Goal: Task Accomplishment & Management: Use online tool/utility

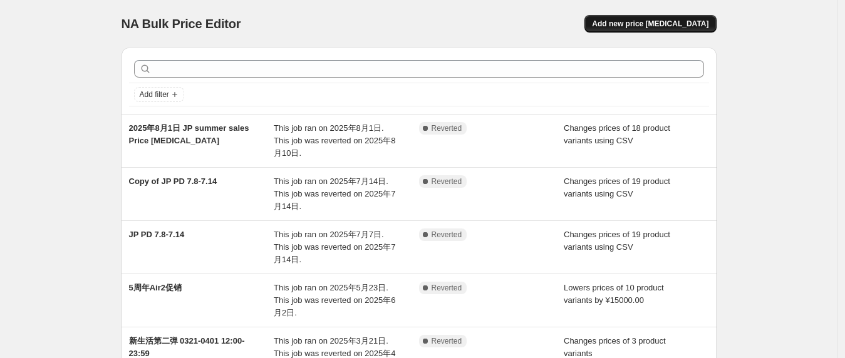
click at [630, 28] on span "Add new price [MEDICAL_DATA]" at bounding box center [650, 24] width 117 height 10
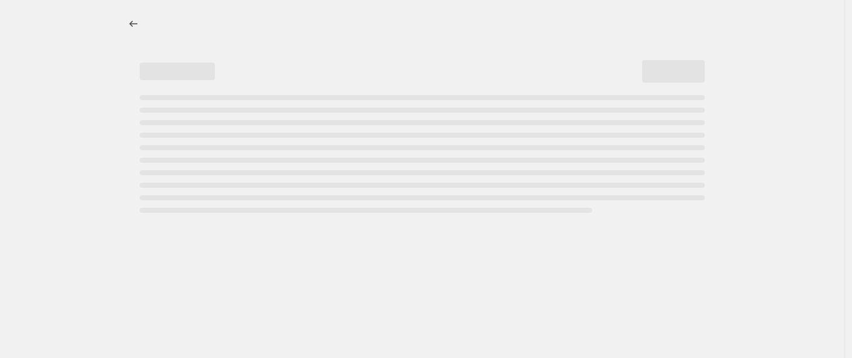
select select "percentage"
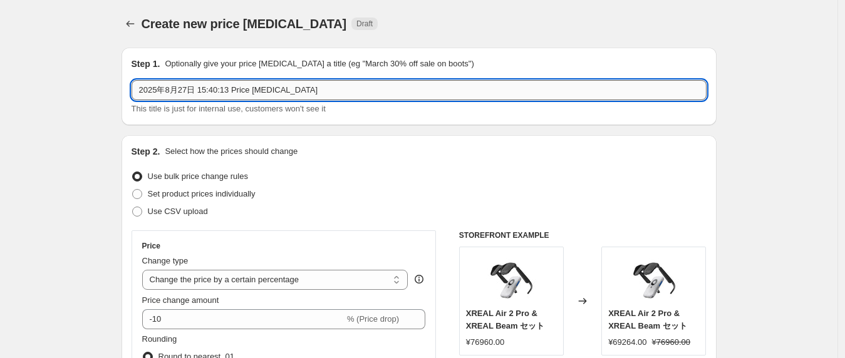
click at [267, 88] on input "2025年8月27日 15:40:13 Price [MEDICAL_DATA]" at bounding box center [419, 90] width 575 height 20
click at [222, 91] on input "2025年8月27日 15:40:13 Price [MEDICAL_DATA]" at bounding box center [419, 90] width 575 height 20
click at [197, 91] on input "2025年8月27日 15:40:13 Price [MEDICAL_DATA]" at bounding box center [419, 90] width 575 height 20
click at [205, 90] on input "2025年8月27日 15:40:13 Price [MEDICAL_DATA]" at bounding box center [419, 90] width 575 height 20
drag, startPoint x: 192, startPoint y: 94, endPoint x: 390, endPoint y: 93, distance: 198.0
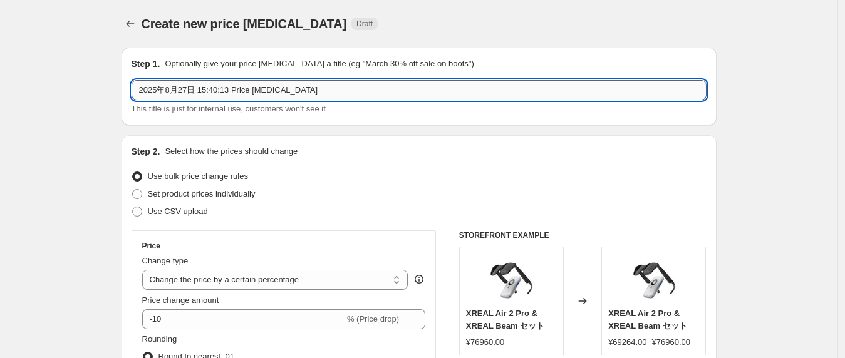
click at [390, 93] on input "2025年8月27日 15:40:13 Price [MEDICAL_DATA]" at bounding box center [419, 90] width 575 height 20
paste input "スマイルSALE：AR初体験ゲット！"
drag, startPoint x: 197, startPoint y: 90, endPoint x: 295, endPoint y: 90, distance: 97.8
click at [295, 90] on input "スマイルSALE：AR初体験ゲット！" at bounding box center [419, 90] width 575 height 20
click at [241, 90] on input "スマイルSALE 0829-0910" at bounding box center [419, 90] width 575 height 20
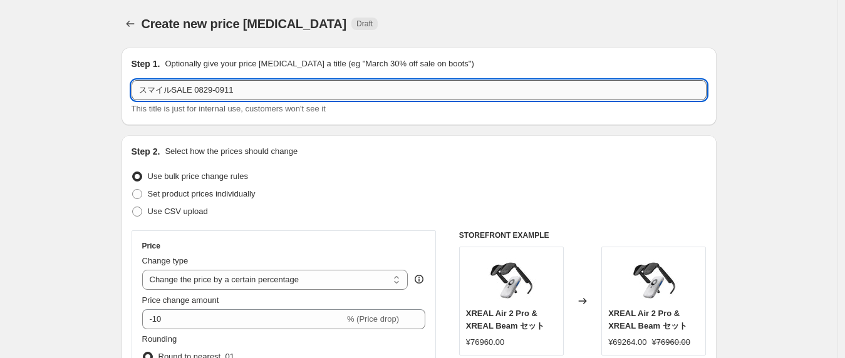
click at [246, 91] on input "スマイルSALE 0829-0911" at bounding box center [419, 90] width 575 height 20
type input "スマイルSALE 0829-0911"
click at [320, 169] on div "Use bulk price change rules" at bounding box center [419, 177] width 575 height 18
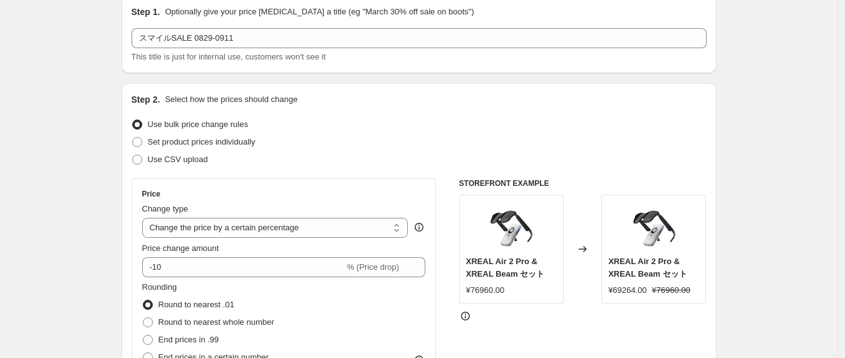
scroll to position [119, 0]
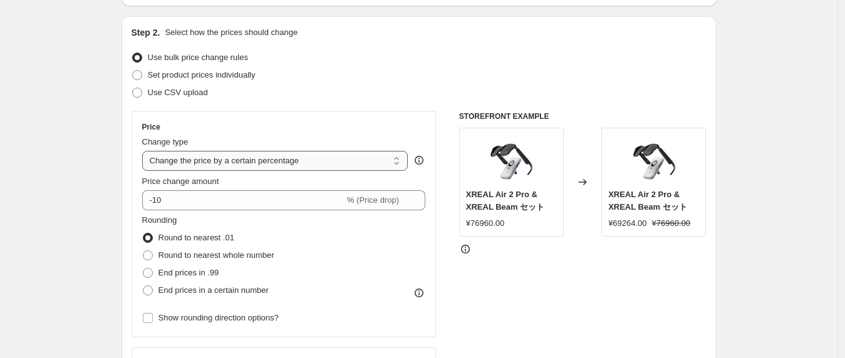
click at [320, 162] on select "Change the price to a certain amount Change the price by a certain amount Chang…" at bounding box center [275, 161] width 266 height 20
click at [214, 159] on select "Change the price to a certain amount Change the price by a certain amount Chang…" at bounding box center [275, 161] width 266 height 20
click at [248, 77] on span "Set product prices individually" at bounding box center [202, 74] width 108 height 9
click at [133, 71] on input "Set product prices individually" at bounding box center [132, 70] width 1 height 1
radio input "true"
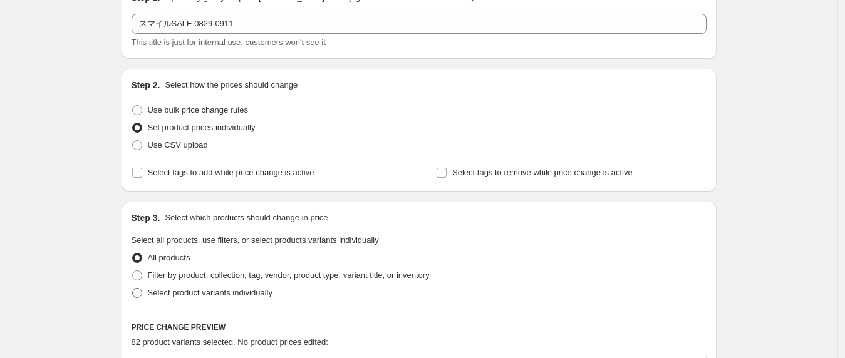
scroll to position [50, 0]
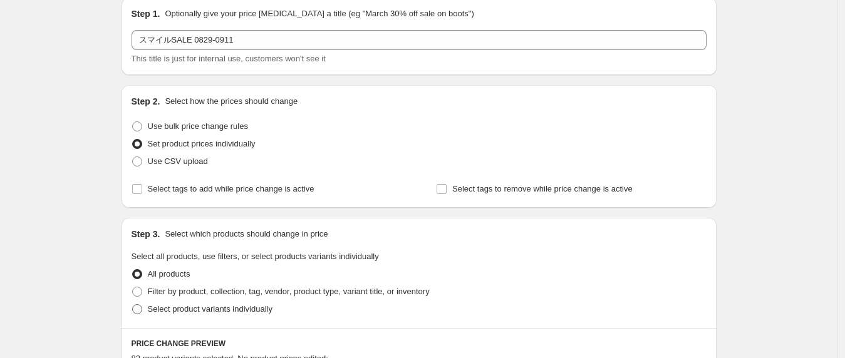
click at [222, 310] on span "Select product variants individually" at bounding box center [210, 309] width 125 height 9
click at [133, 305] on input "Select product variants individually" at bounding box center [132, 305] width 1 height 1
radio input "true"
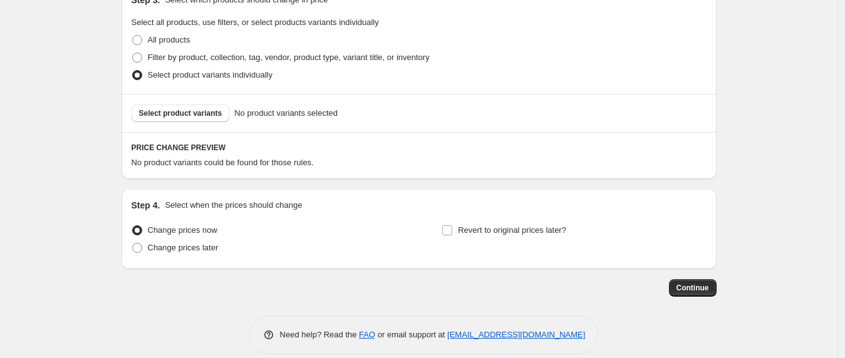
scroll to position [300, 0]
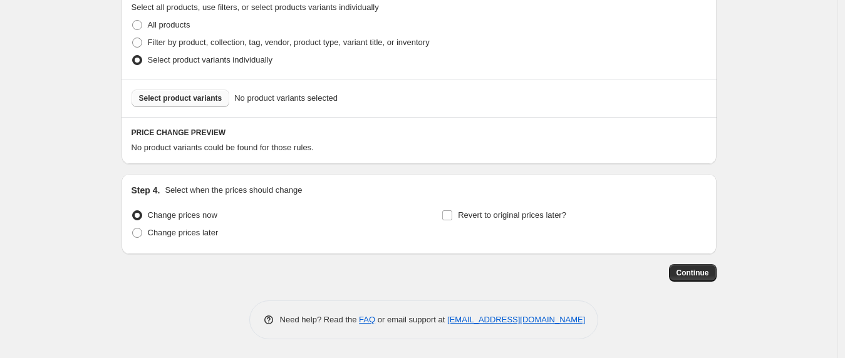
click at [222, 93] on span "Select product variants" at bounding box center [180, 98] width 83 height 10
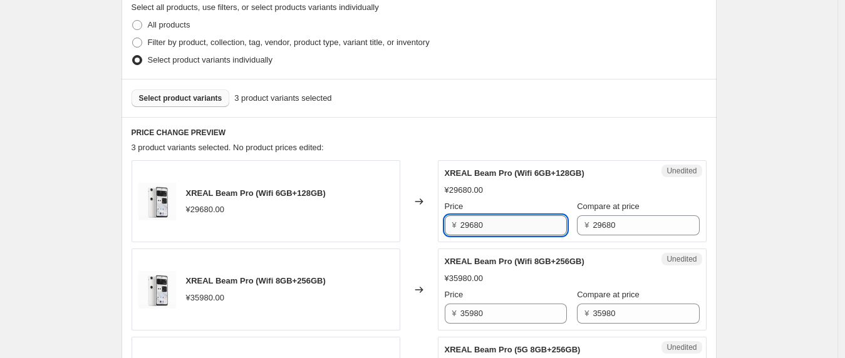
click at [542, 229] on input "29680" at bounding box center [514, 226] width 107 height 20
type input "25200"
click at [531, 310] on input "35980" at bounding box center [514, 314] width 107 height 20
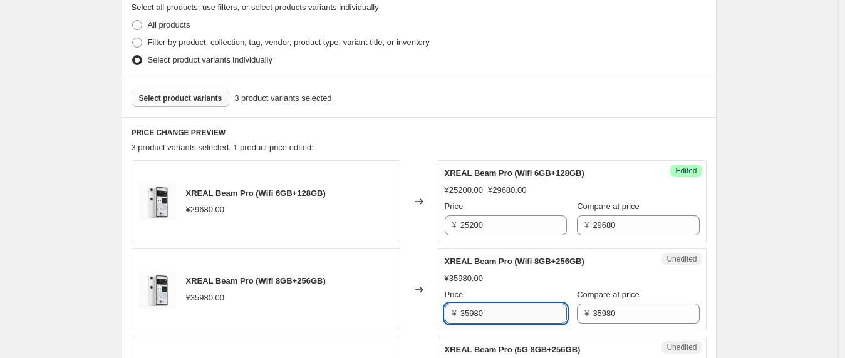
click at [480, 316] on input "35980" at bounding box center [514, 314] width 107 height 20
drag, startPoint x: 478, startPoint y: 316, endPoint x: 469, endPoint y: 317, distance: 8.9
click at [469, 317] on input "35980" at bounding box center [514, 314] width 107 height 20
type input "30580"
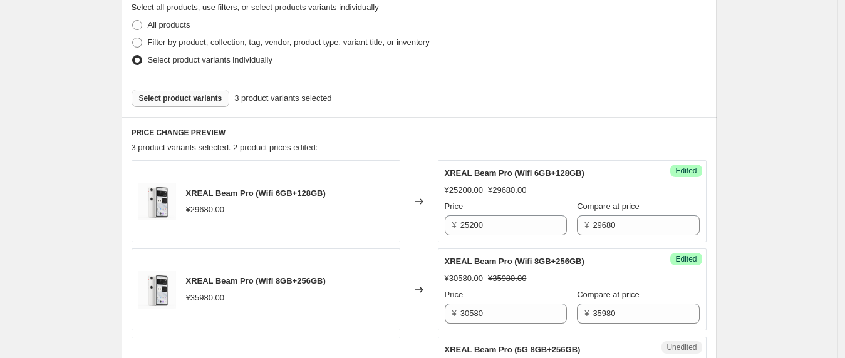
click at [641, 288] on div "XREAL Beam Pro (Wifi 8GB+256GB) ¥30580.00 ¥35980.00 Price ¥ 30580 Compare at pr…" at bounding box center [572, 290] width 255 height 68
click at [620, 231] on input "29680" at bounding box center [646, 226] width 107 height 20
click at [609, 314] on input "35980" at bounding box center [646, 314] width 107 height 20
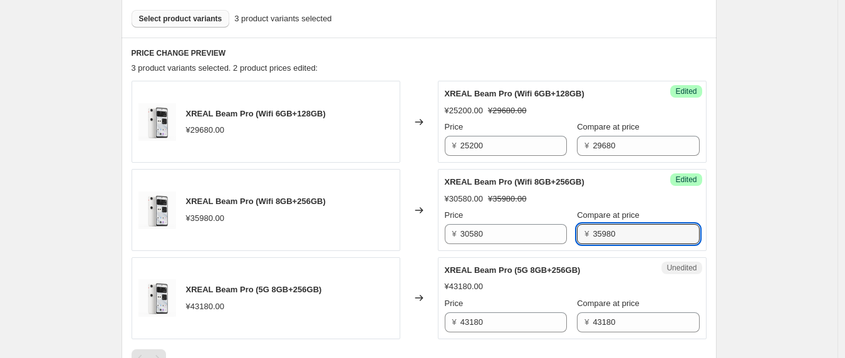
scroll to position [412, 0]
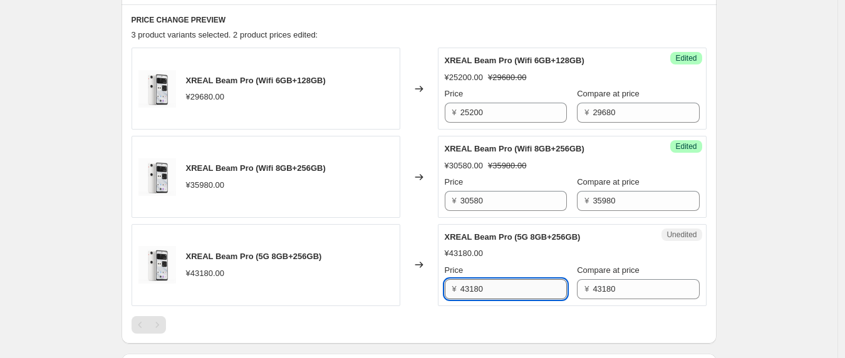
click at [547, 285] on input "43180" at bounding box center [514, 290] width 107 height 20
click at [531, 291] on input "43180" at bounding box center [514, 290] width 107 height 20
type input "36700"
click at [707, 257] on div "Unedited XREAL Beam Pro (5G 8GB+256GB) ¥43180.00 Price ¥ 36700 Compare at price…" at bounding box center [572, 265] width 269 height 82
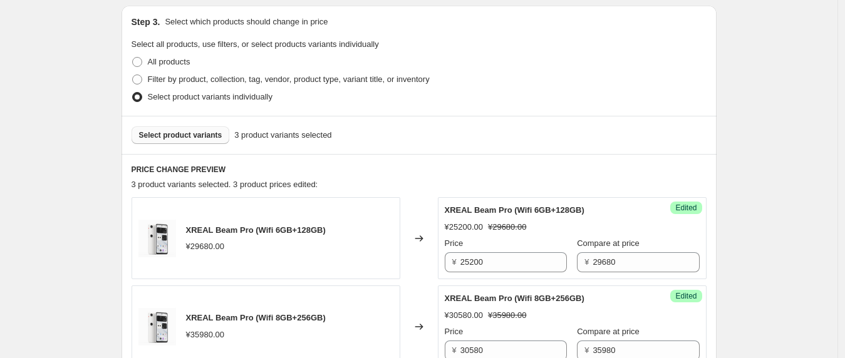
scroll to position [246, 0]
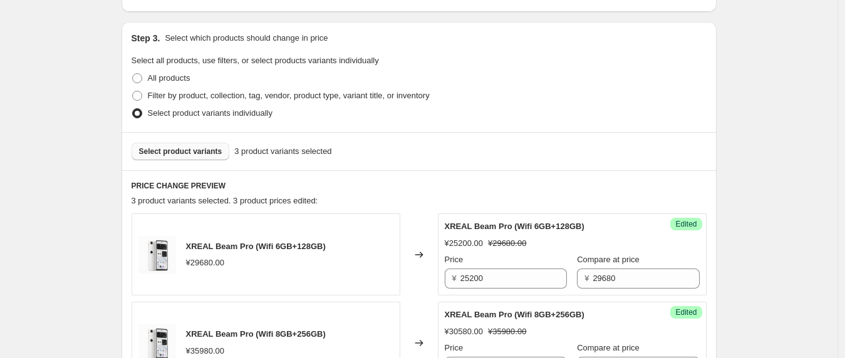
click at [199, 152] on span "Select product variants" at bounding box center [180, 152] width 83 height 10
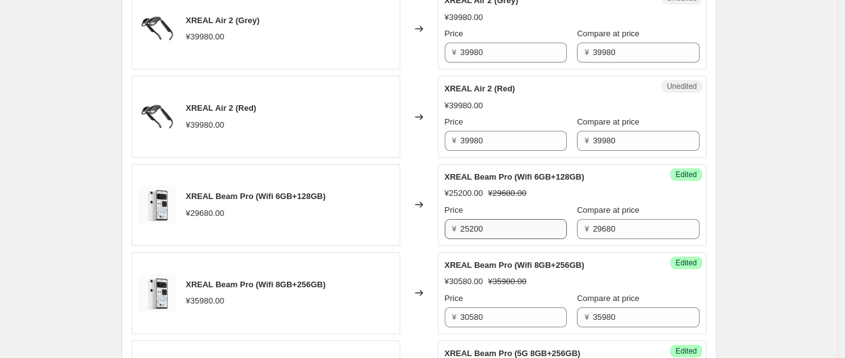
scroll to position [401, 0]
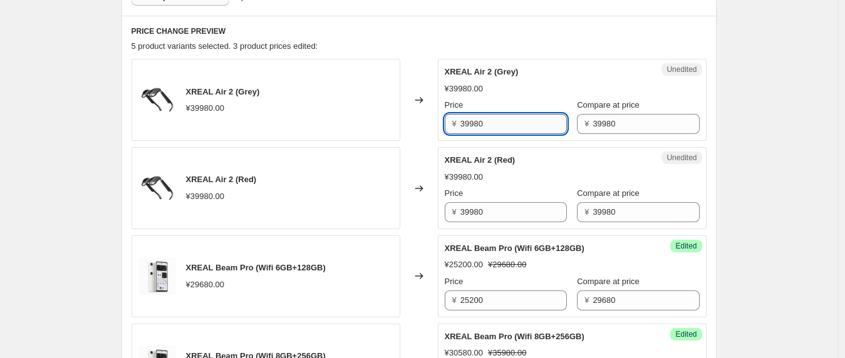
click at [473, 125] on input "39980" at bounding box center [514, 124] width 107 height 20
click at [469, 129] on input "39980" at bounding box center [514, 124] width 107 height 20
type input "33980"
click at [478, 219] on input "39980" at bounding box center [514, 212] width 107 height 20
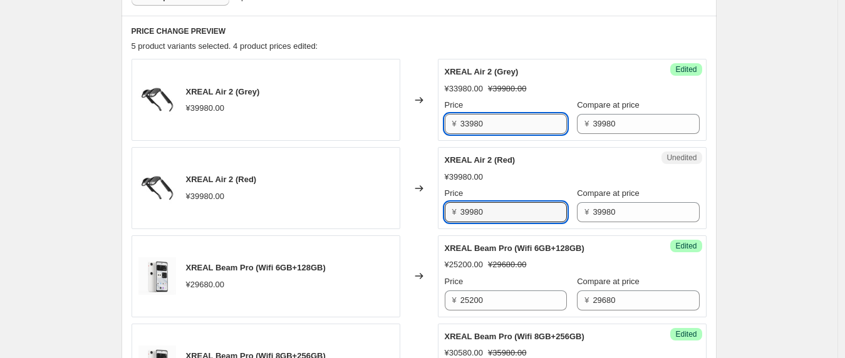
click at [493, 126] on input "33980" at bounding box center [514, 124] width 107 height 20
click at [493, 221] on input "39980" at bounding box center [514, 212] width 107 height 20
paste input "33980"
paste input "text"
type input "33980"
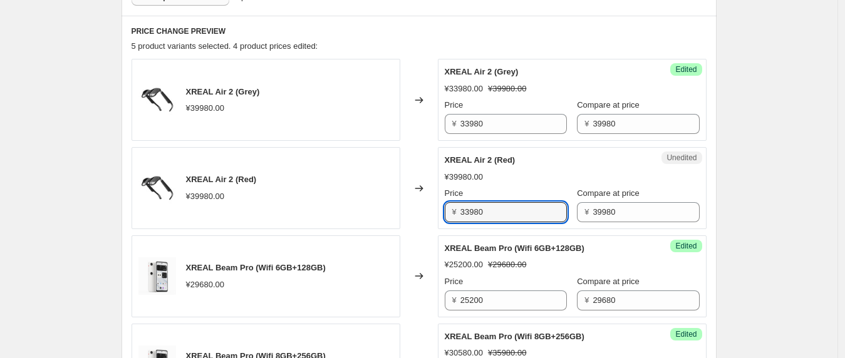
click at [780, 202] on div "Create new price [MEDICAL_DATA]. This page is ready Create new price [MEDICAL_D…" at bounding box center [419, 162] width 838 height 1127
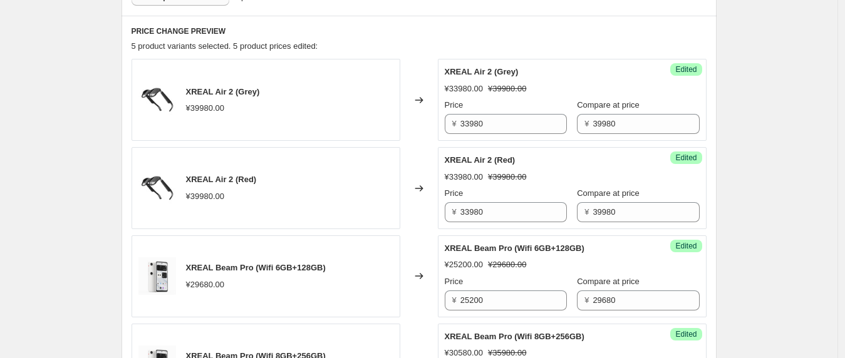
scroll to position [342, 0]
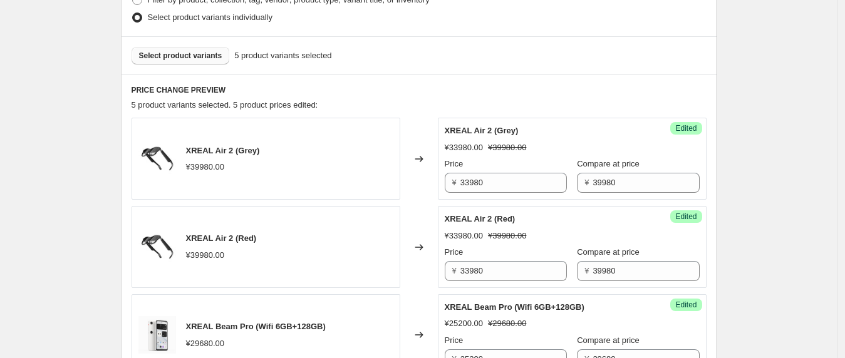
click at [225, 61] on button "Select product variants" at bounding box center [181, 56] width 98 height 18
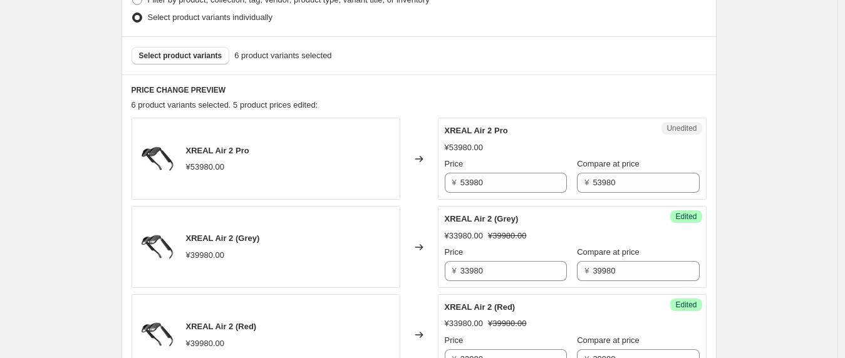
scroll to position [366, 0]
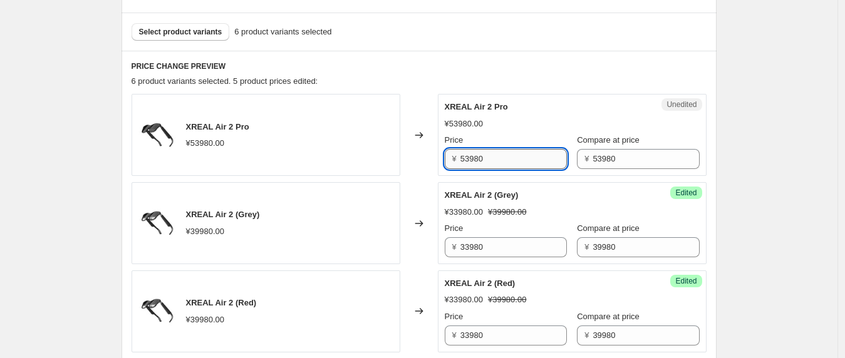
click at [497, 157] on input "53980" at bounding box center [514, 159] width 107 height 20
click at [479, 162] on input "53980" at bounding box center [514, 159] width 107 height 20
drag, startPoint x: 474, startPoint y: 159, endPoint x: 446, endPoint y: 162, distance: 28.3
click at [446, 162] on div "Unedited XREAL Air 2 Pro ¥53980.00 Price ¥ 53980 Compare at price ¥ 53980" at bounding box center [572, 135] width 269 height 82
type input "45880"
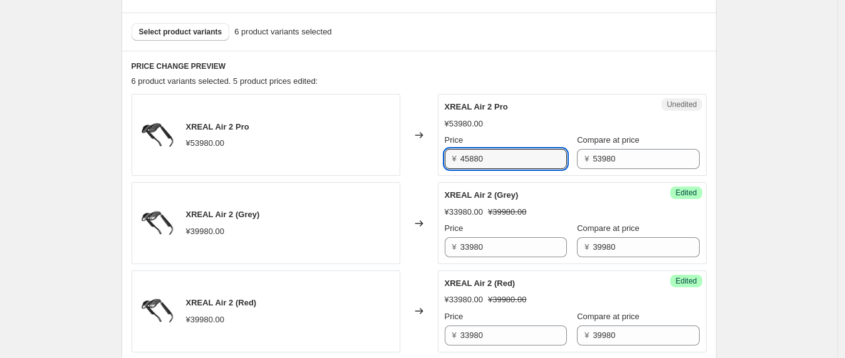
click at [583, 169] on div "¥ 53980" at bounding box center [638, 159] width 122 height 20
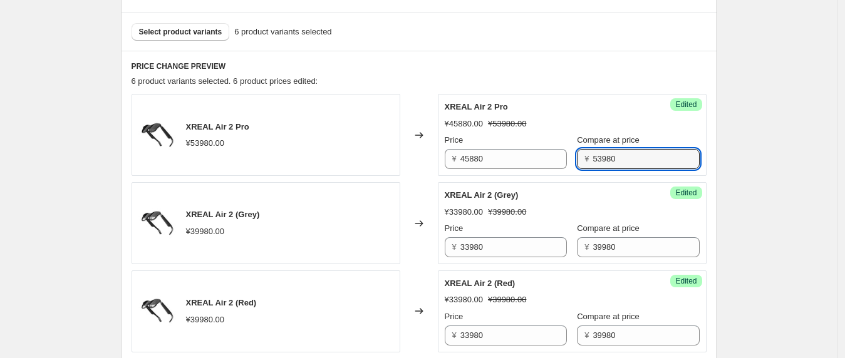
click at [792, 151] on div "Create new price [MEDICAL_DATA]. This page is ready Create new price [MEDICAL_D…" at bounding box center [419, 241] width 838 height 1215
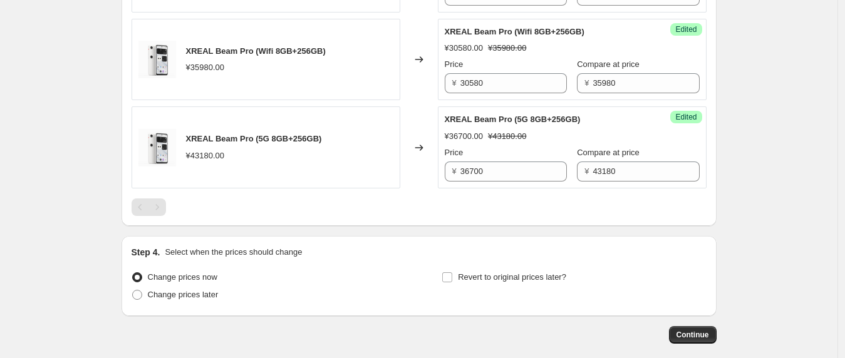
scroll to position [811, 0]
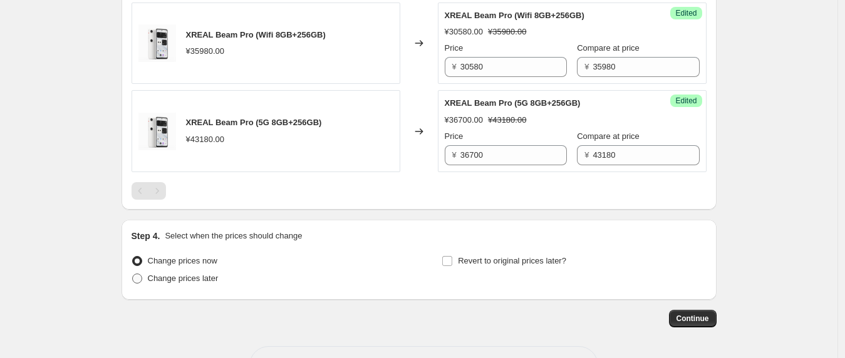
click at [214, 282] on span "Change prices later" at bounding box center [183, 278] width 71 height 9
click at [444, 263] on div "Change prices now Change prices later Revert to original prices later?" at bounding box center [419, 272] width 575 height 38
click at [448, 261] on input "Revert to original prices later?" at bounding box center [447, 261] width 10 height 10
checkbox input "true"
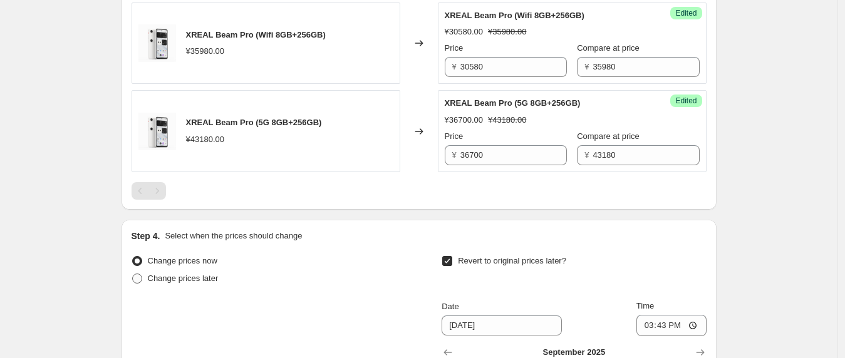
click at [208, 279] on span "Change prices later" at bounding box center [183, 278] width 71 height 9
click at [133, 274] on input "Change prices later" at bounding box center [132, 274] width 1 height 1
radio input "true"
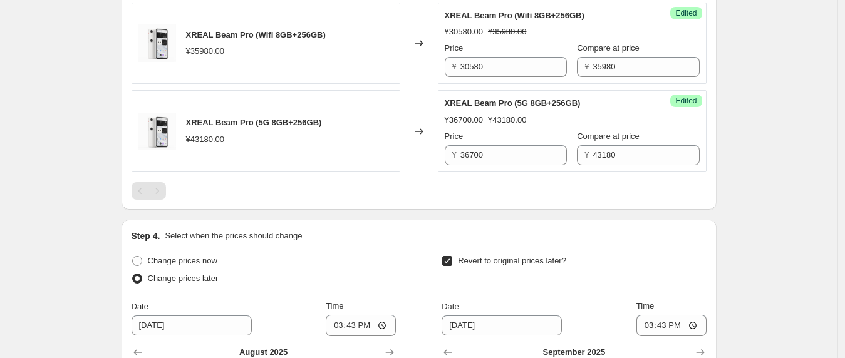
scroll to position [907, 0]
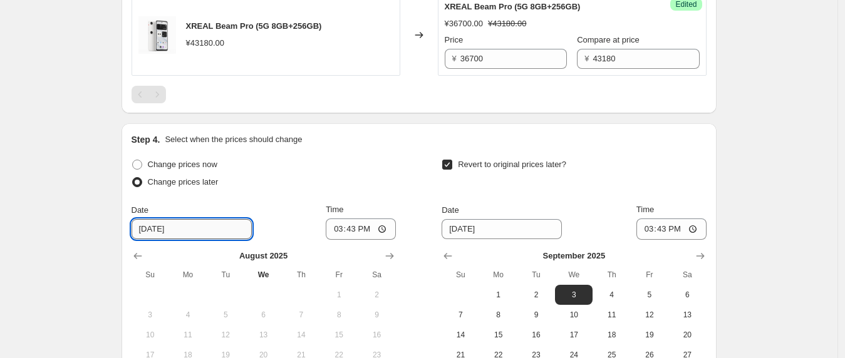
click at [211, 229] on input "[DATE]" at bounding box center [192, 229] width 120 height 20
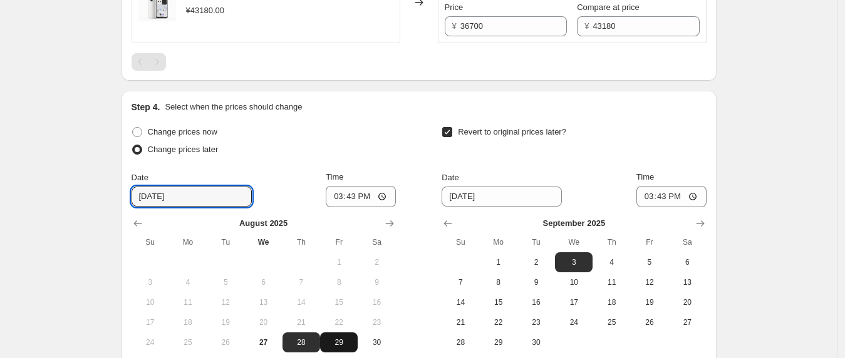
scroll to position [948, 0]
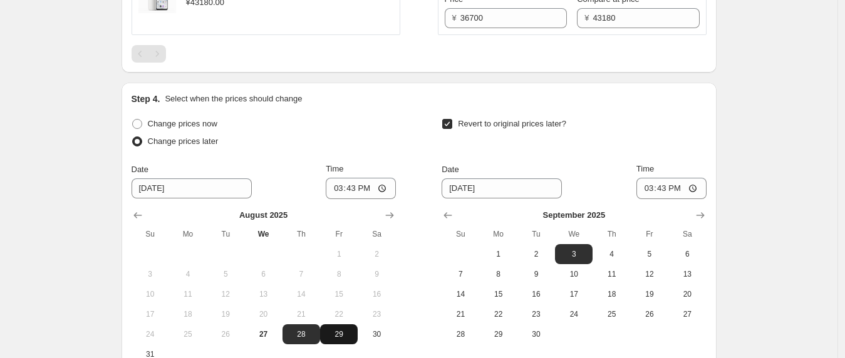
click at [343, 334] on span "29" at bounding box center [339, 335] width 28 height 10
type input "[DATE]"
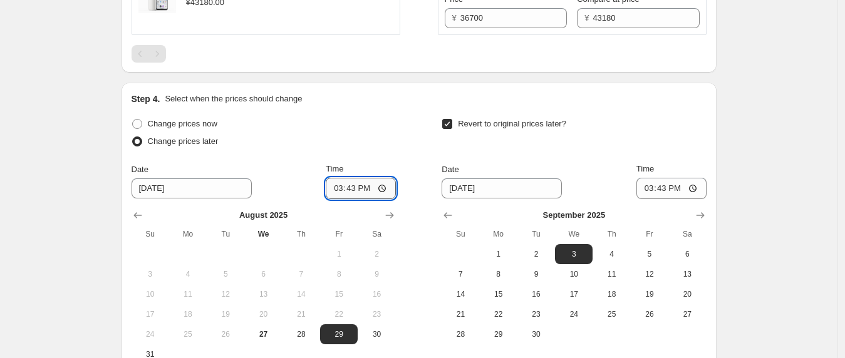
click at [358, 196] on input "15:43" at bounding box center [361, 188] width 70 height 21
click at [357, 192] on input "15:43" at bounding box center [361, 188] width 70 height 21
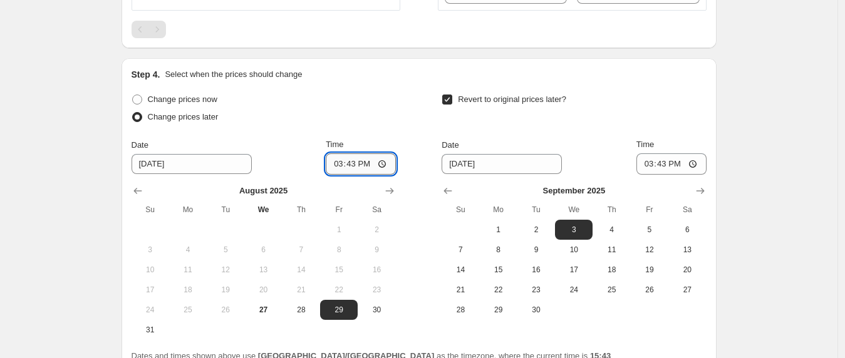
scroll to position [1028, 0]
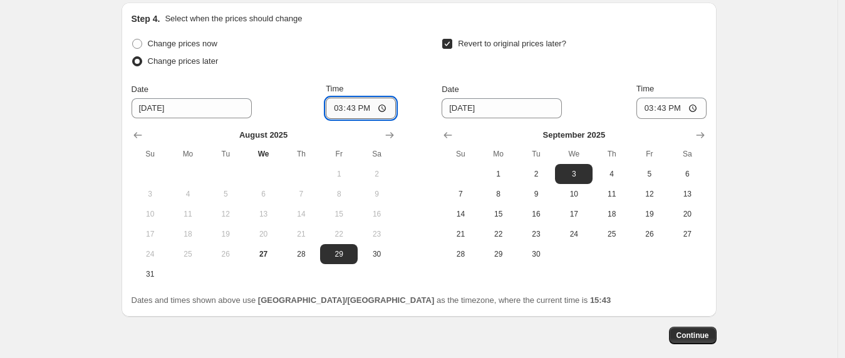
type input "01:43"
type input "08:00"
click at [464, 110] on input "[DATE]" at bounding box center [502, 108] width 120 height 20
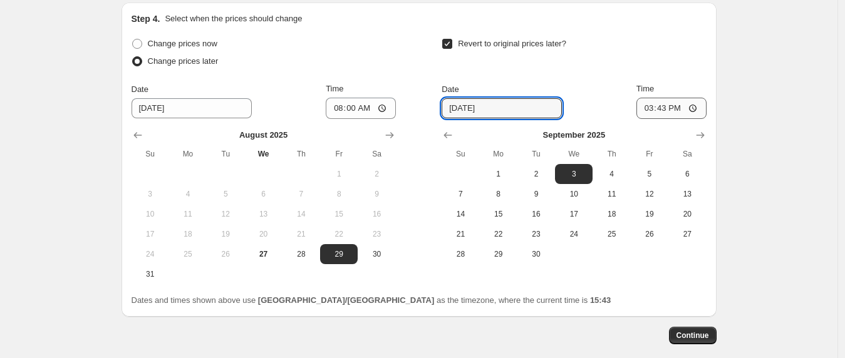
type input "[DATE]"
click at [662, 108] on input "15:43" at bounding box center [672, 108] width 70 height 21
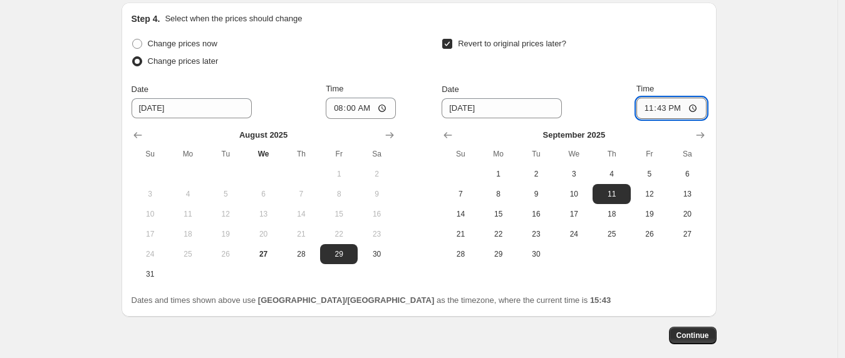
type input "23:00"
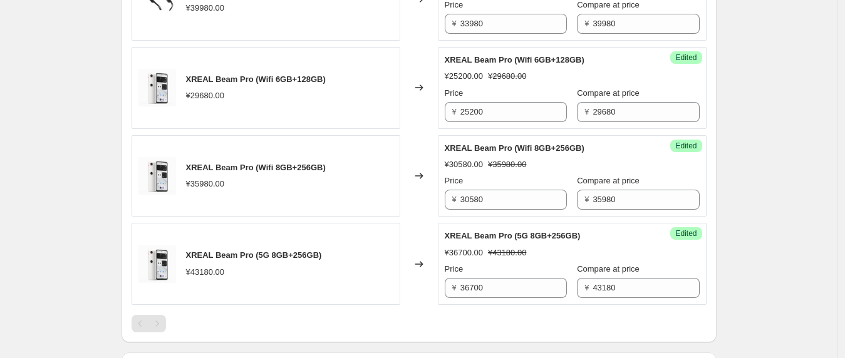
scroll to position [662, 0]
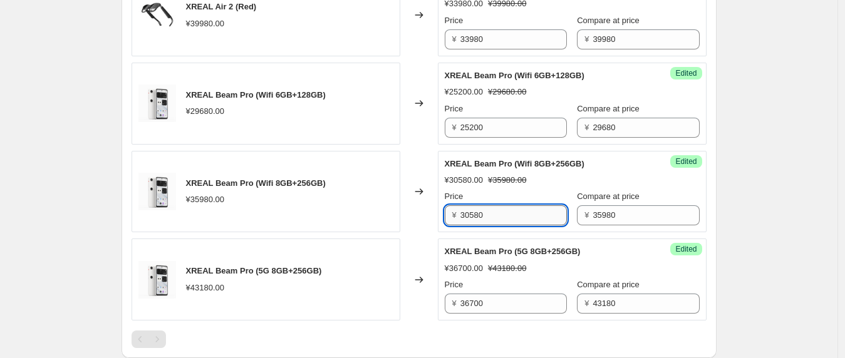
click at [515, 219] on input "30580" at bounding box center [514, 216] width 107 height 20
click at [619, 217] on input "35980" at bounding box center [646, 216] width 107 height 20
click at [513, 216] on input "30580" at bounding box center [514, 216] width 107 height 20
click at [517, 130] on input "25200" at bounding box center [514, 128] width 107 height 20
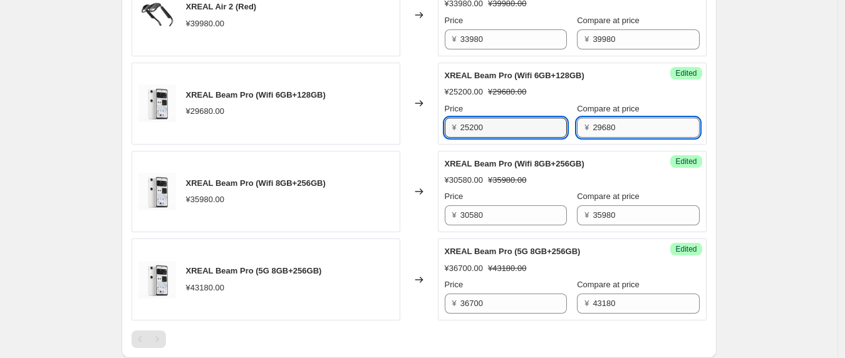
click at [603, 131] on input "29680" at bounding box center [646, 128] width 107 height 20
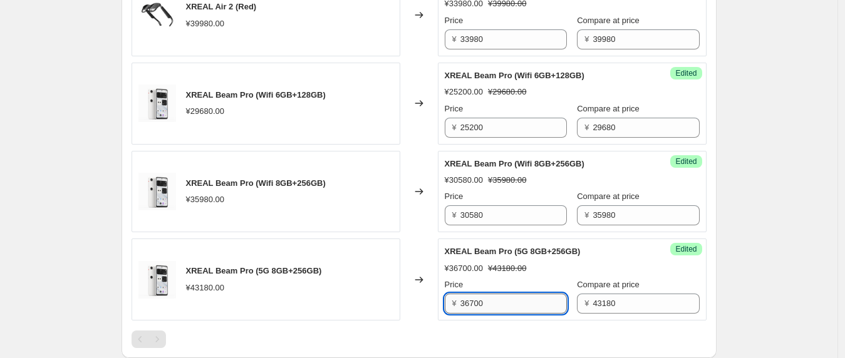
click at [514, 303] on input "36700" at bounding box center [514, 304] width 107 height 20
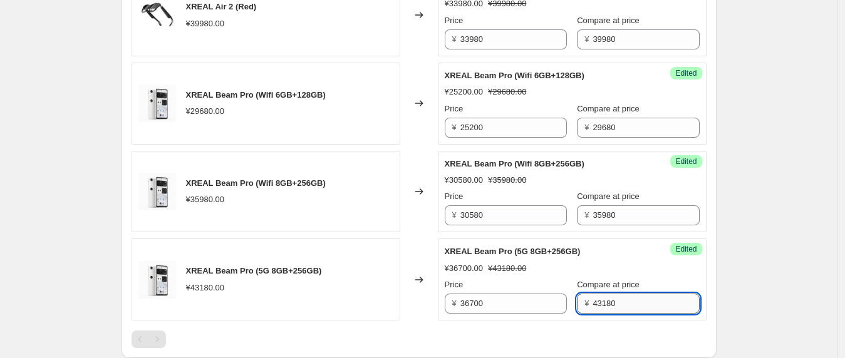
click at [601, 310] on input "43180" at bounding box center [646, 304] width 107 height 20
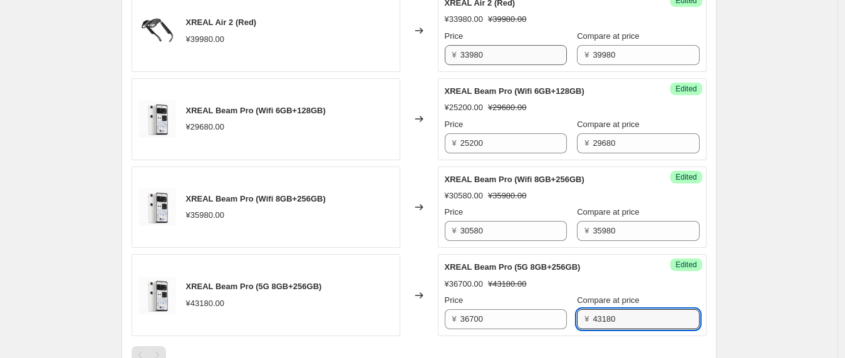
scroll to position [639, 0]
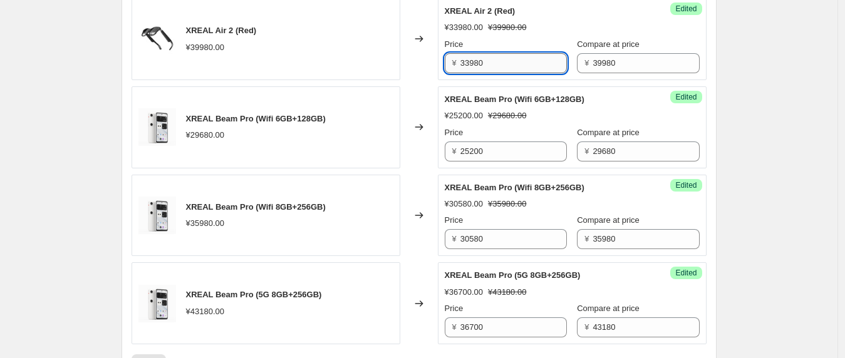
click at [514, 58] on input "33980" at bounding box center [514, 63] width 107 height 20
click at [600, 64] on input "39980" at bounding box center [646, 63] width 107 height 20
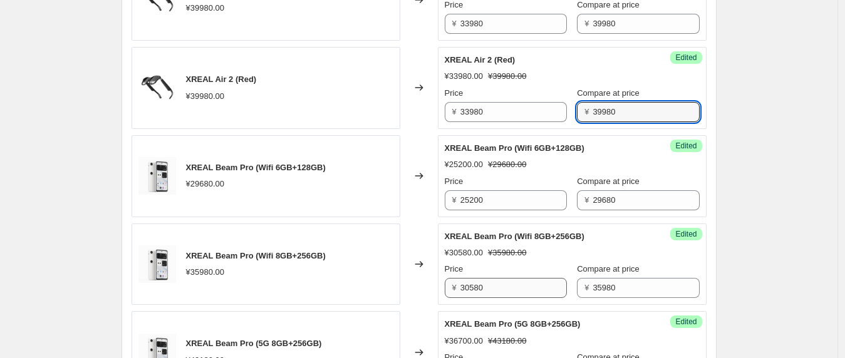
scroll to position [582, 0]
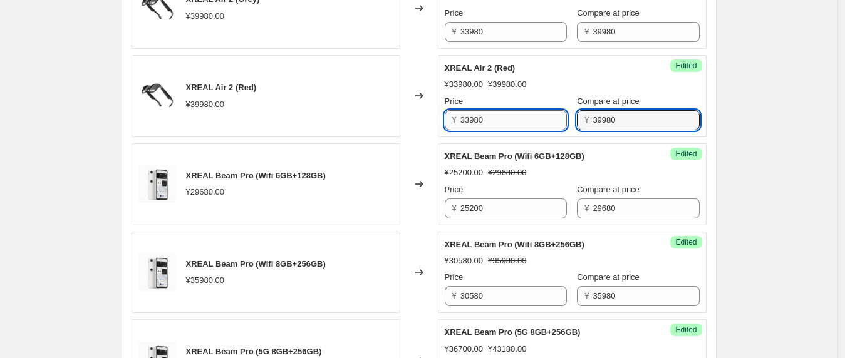
click at [533, 121] on input "33980" at bounding box center [514, 120] width 107 height 20
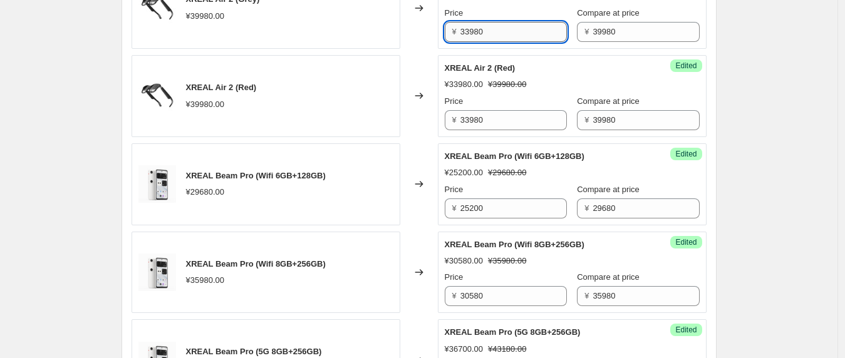
click at [535, 41] on input "33980" at bounding box center [514, 32] width 107 height 20
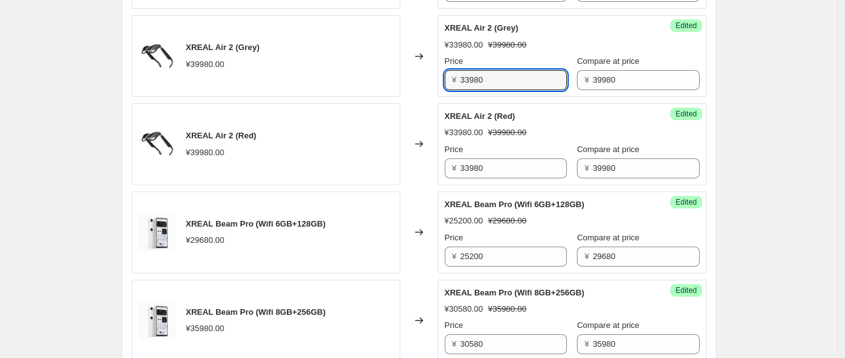
scroll to position [348, 0]
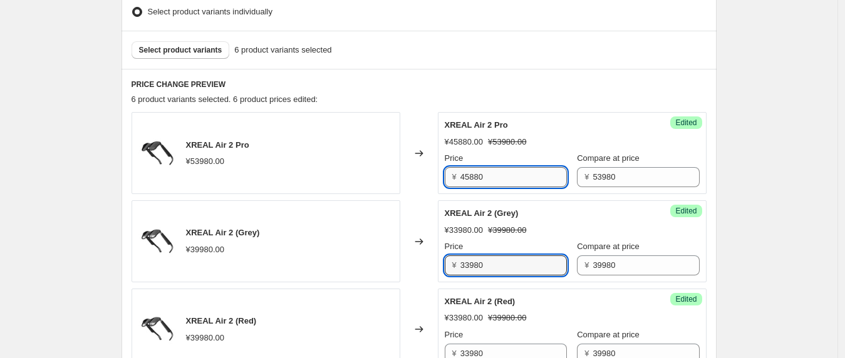
click at [518, 184] on input "45880" at bounding box center [514, 177] width 107 height 20
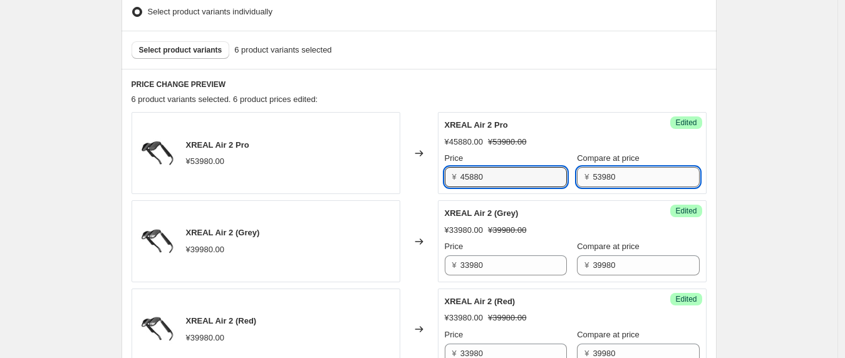
click at [595, 180] on input "53980" at bounding box center [646, 177] width 107 height 20
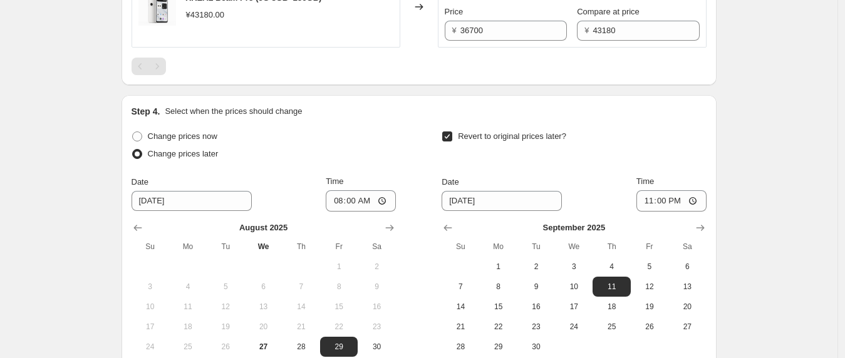
scroll to position [1091, 0]
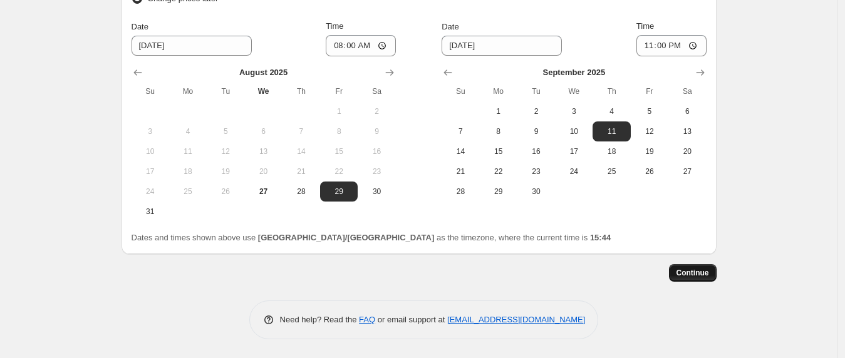
click at [694, 278] on button "Continue" at bounding box center [693, 273] width 48 height 18
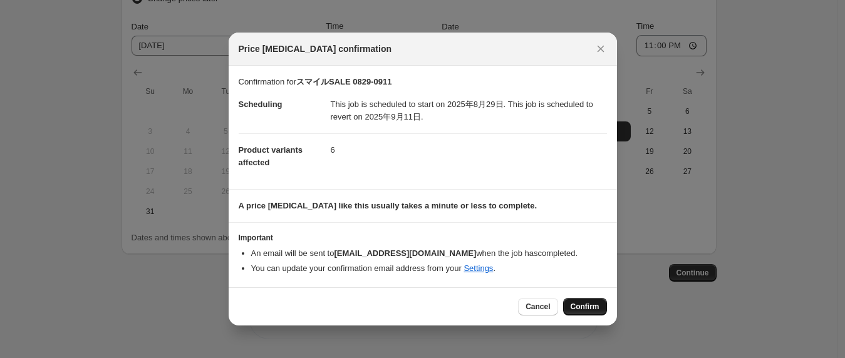
click at [597, 304] on span "Confirm" at bounding box center [585, 307] width 29 height 10
